Goal: Task Accomplishment & Management: Use online tool/utility

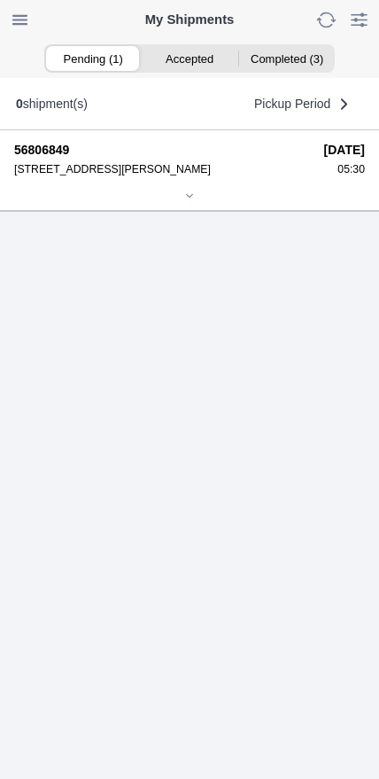
click at [195, 201] on icon at bounding box center [189, 196] width 11 height 11
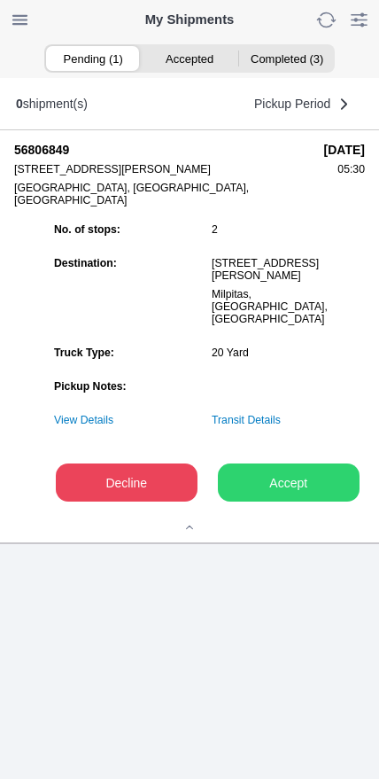
click at [0, 0] on slot "Accept" at bounding box center [0, 0] width 0 height 0
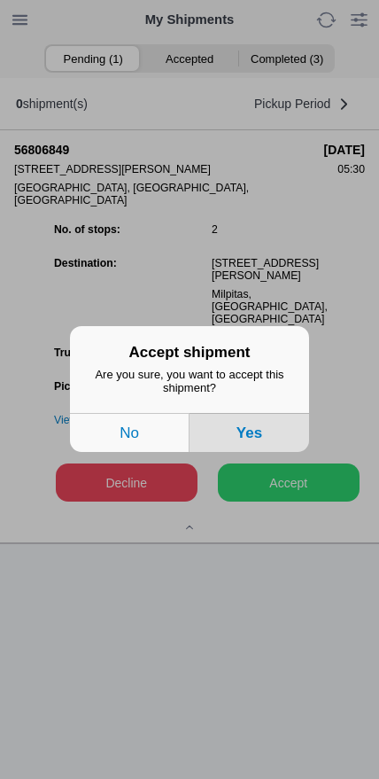
click at [275, 435] on button "Yes" at bounding box center [250, 433] width 120 height 39
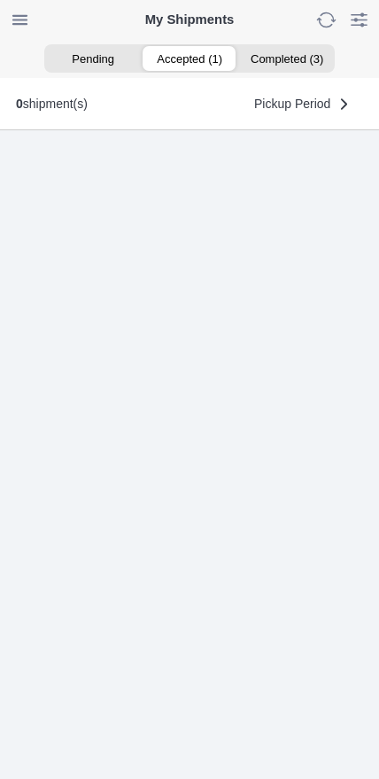
click at [199, 62] on ion-segment-button "Accepted (1)" at bounding box center [189, 58] width 97 height 25
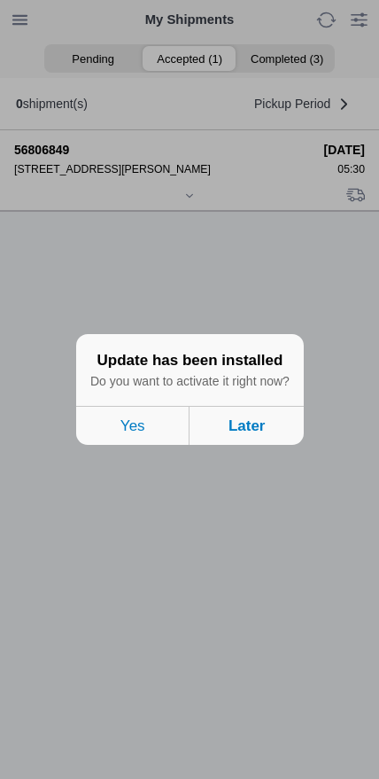
click at [265, 442] on button "Later" at bounding box center [246, 425] width 113 height 39
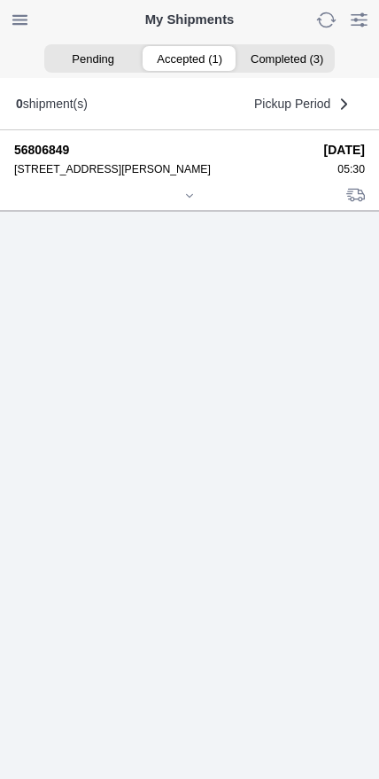
click at [201, 204] on div at bounding box center [189, 197] width 351 height 13
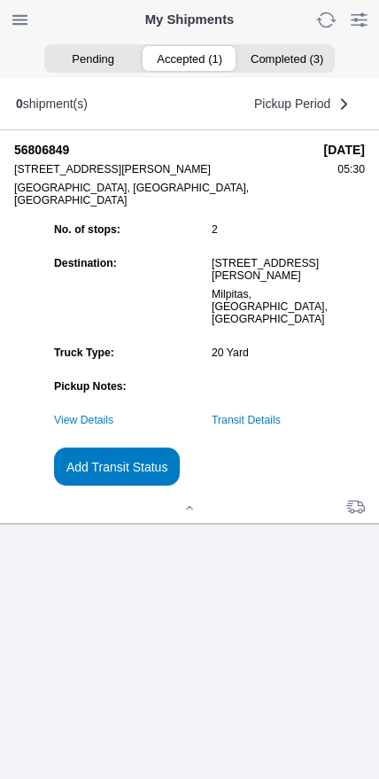
click at [280, 426] on link "Transit Details" at bounding box center [246, 420] width 69 height 12
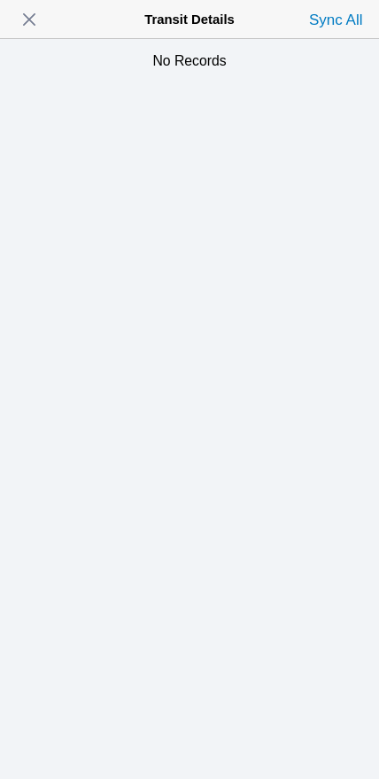
click at [31, 27] on span "button" at bounding box center [29, 19] width 25 height 25
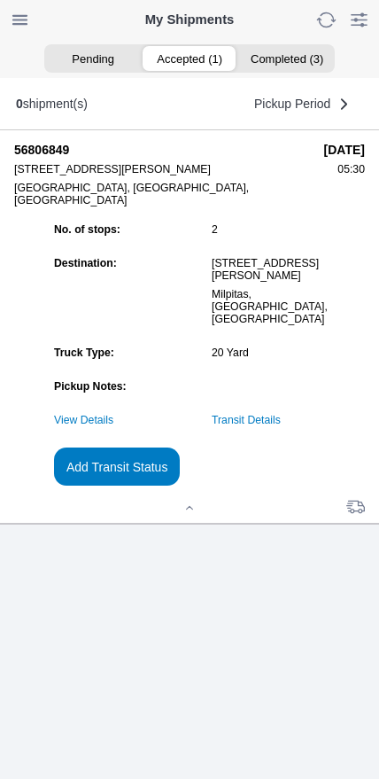
click at [0, 0] on slot "Add Transit Status" at bounding box center [0, 0] width 0 height 0
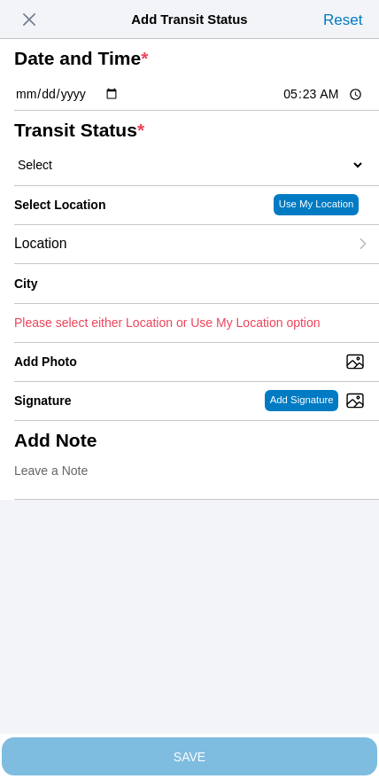
click at [319, 104] on input "05:23" at bounding box center [323, 94] width 83 height 19
type input "05:30"
click at [88, 173] on select "Select Arrive at Drop Off Arrive at Pickup Break Start Break Stop Depart Drop O…" at bounding box center [189, 165] width 351 height 16
select select "ARVPULOC"
click at [140, 263] on div "Location" at bounding box center [181, 244] width 334 height 38
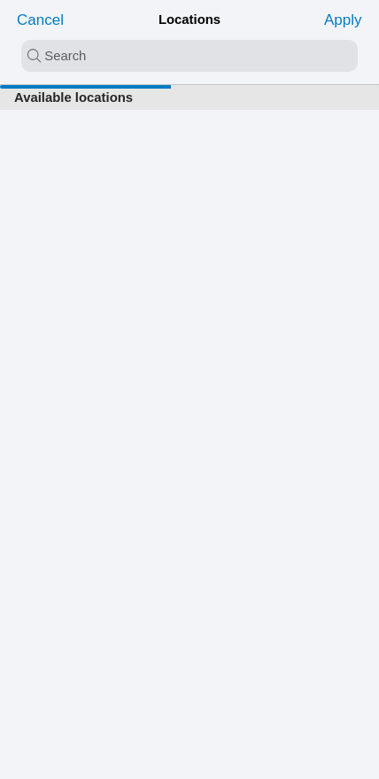
click at [161, 53] on input "search text" at bounding box center [189, 56] width 337 height 32
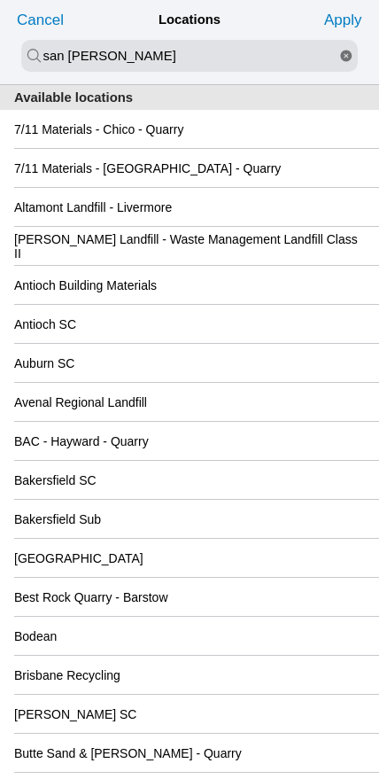
type input "san [PERSON_NAME]"
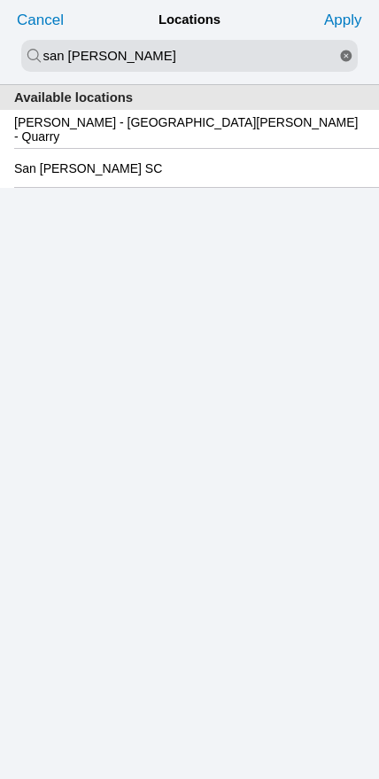
click at [0, 0] on slot "San [PERSON_NAME] SC" at bounding box center [0, 0] width 0 height 0
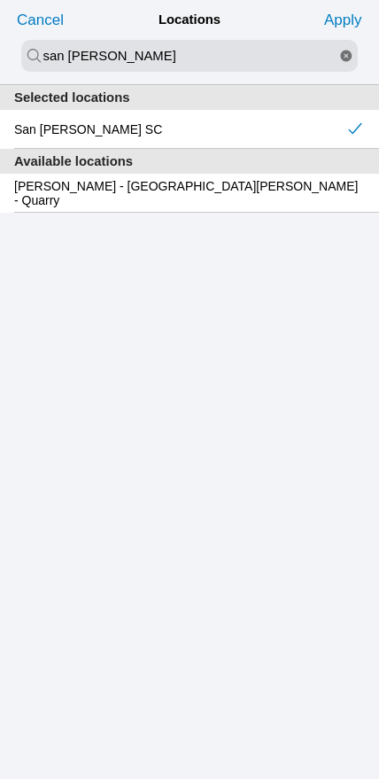
click at [0, 0] on slot "Apply" at bounding box center [0, 0] width 0 height 0
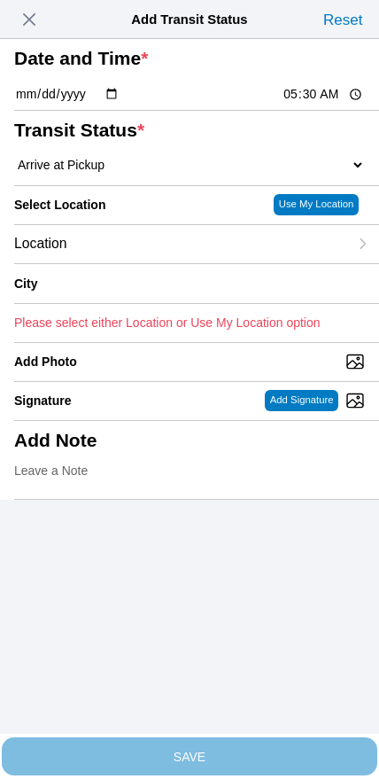
type input "[GEOGRAPHIC_DATA][PERSON_NAME]"
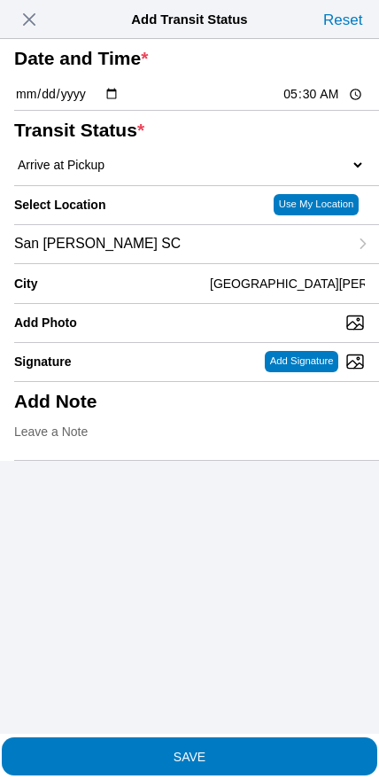
click at [0, 0] on slot "SAVE" at bounding box center [0, 0] width 0 height 0
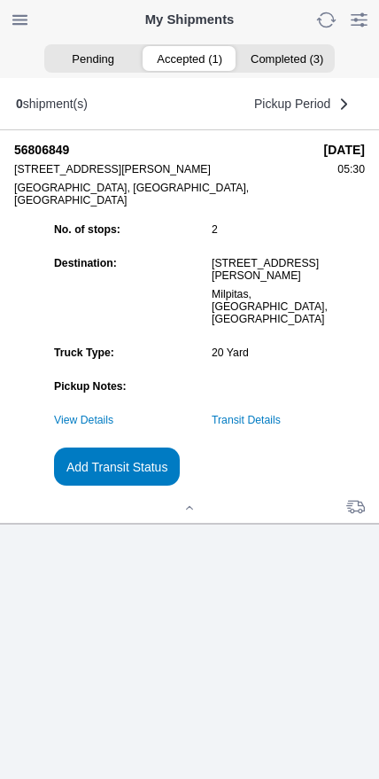
click at [281, 426] on link "Transit Details" at bounding box center [246, 420] width 69 height 12
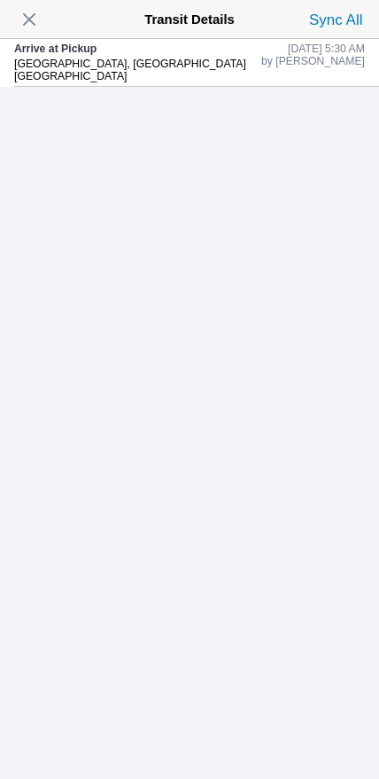
click at [31, 21] on span "button" at bounding box center [29, 19] width 25 height 25
